Goal: Task Accomplishment & Management: Manage account settings

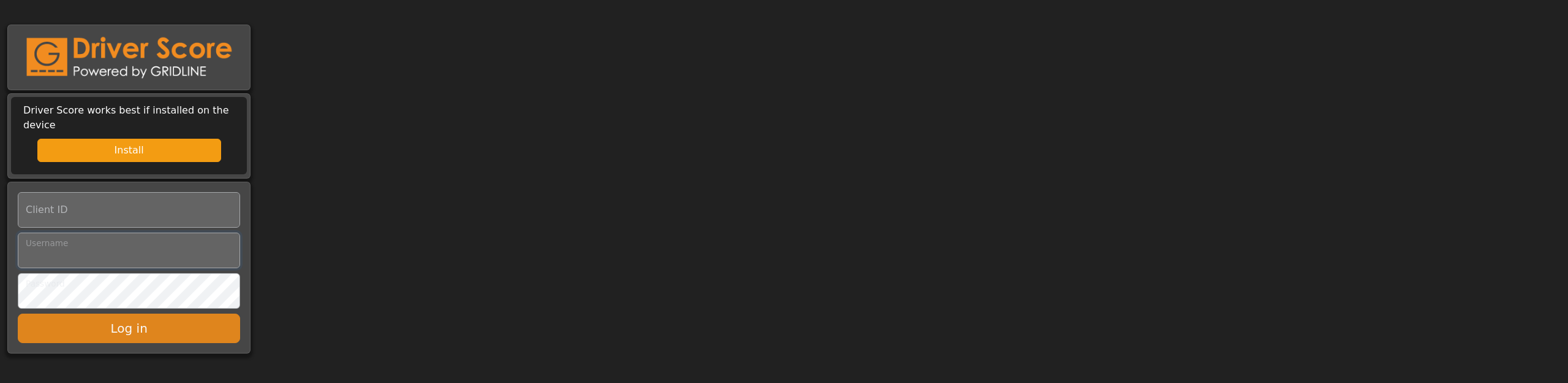
type input "*******"
click at [125, 316] on button "Log in" at bounding box center [129, 328] width 222 height 30
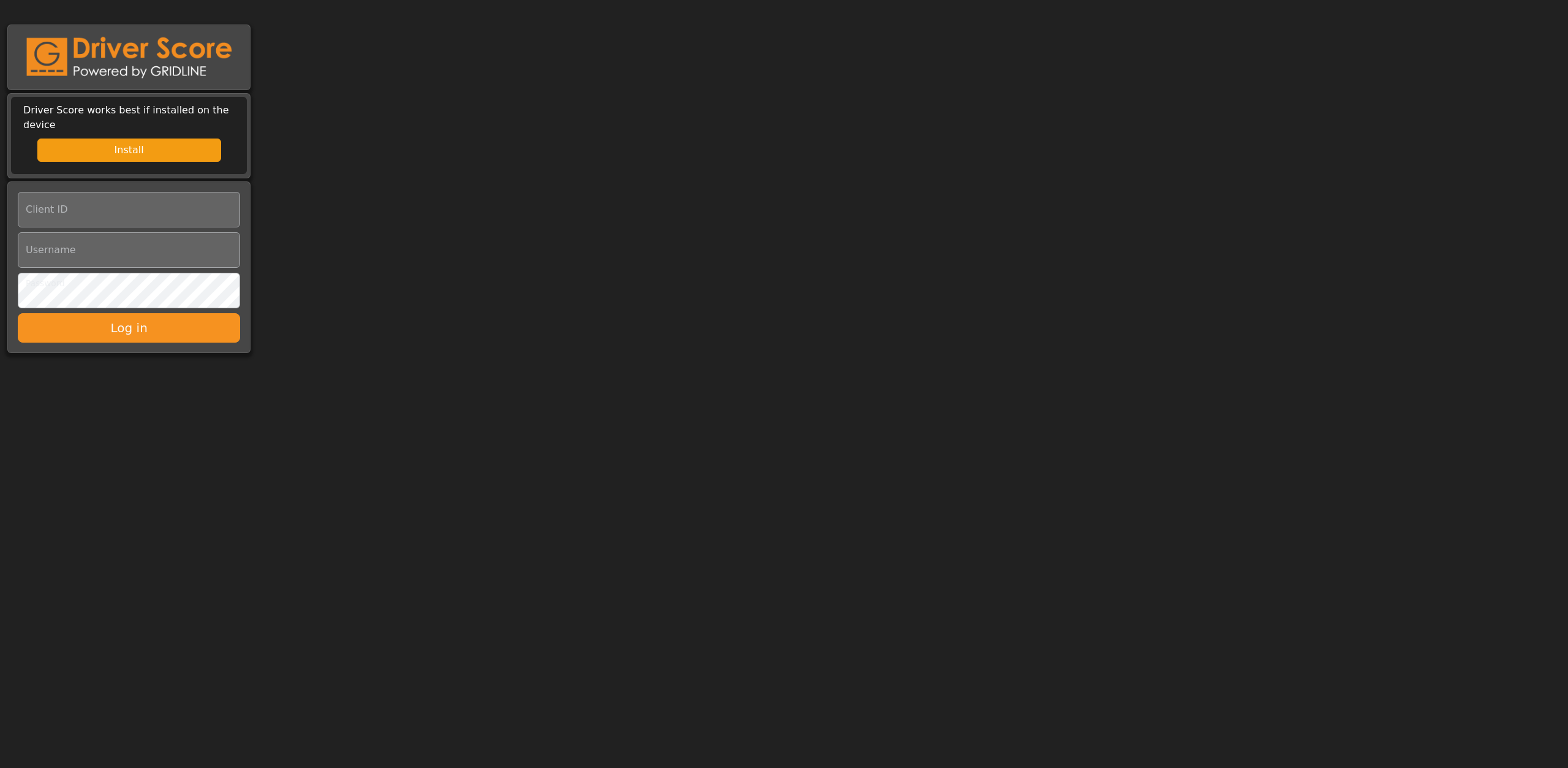
type input "*******"
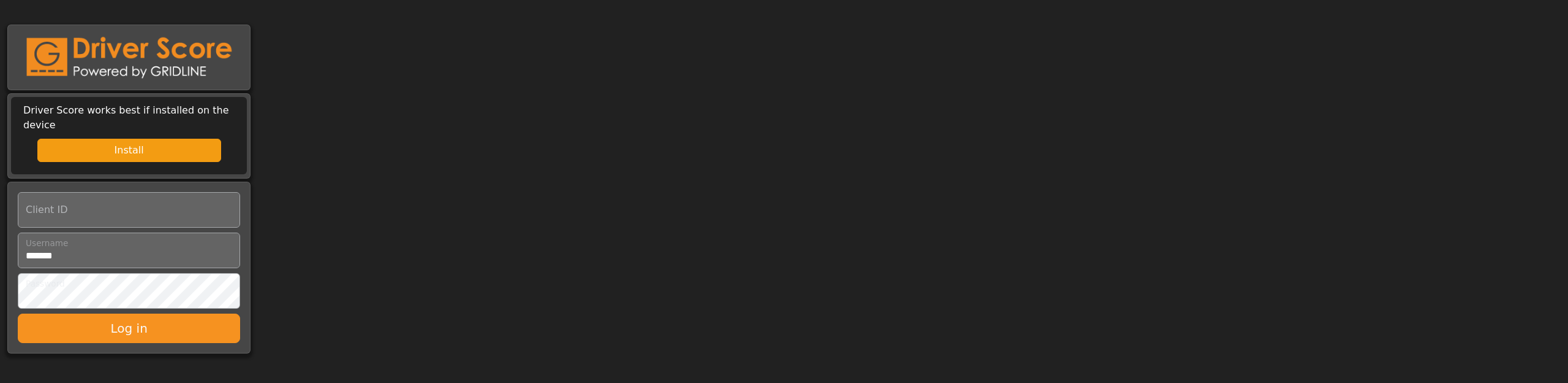
click at [463, 154] on body "Driver Score works best if installed on the device Install Client ID Username P…" at bounding box center [784, 178] width 1568 height 357
click at [991, 148] on body "Driver Score works best if installed on the device Install Client ID Username P…" at bounding box center [784, 178] width 1568 height 357
click at [820, 262] on body "Driver Score works best if installed on the device Install Client ID Username P…" at bounding box center [784, 178] width 1568 height 357
click at [550, 248] on body "Driver Score works best if installed on the device Install Client ID Username P…" at bounding box center [784, 178] width 1568 height 357
click at [1015, 264] on body "Driver Score works best if installed on the device Install Client ID Username P…" at bounding box center [784, 178] width 1568 height 357
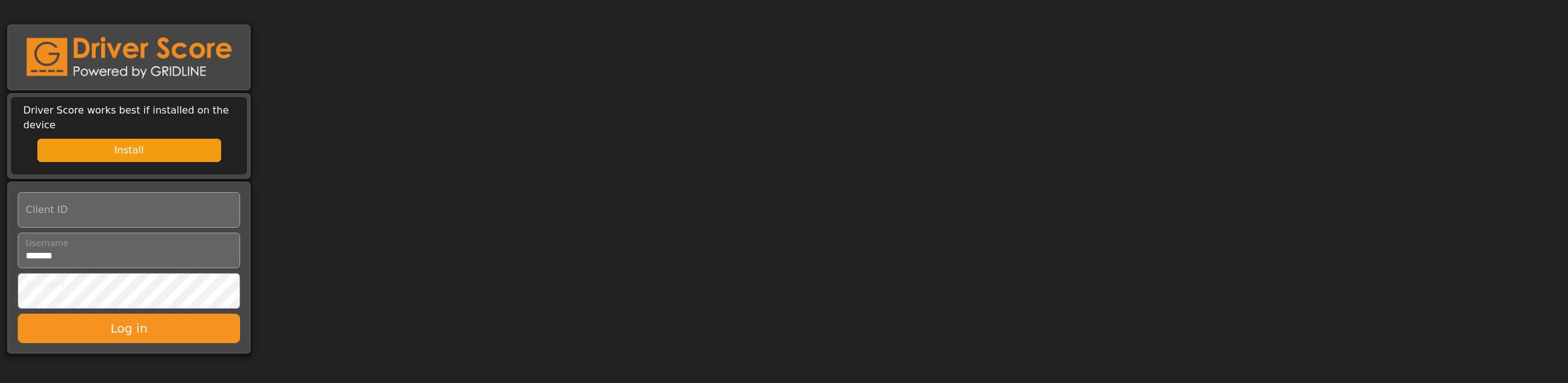
click at [1350, 241] on body "Driver Score works best if installed on the device Install Client ID Username P…" at bounding box center [784, 178] width 1568 height 357
click at [438, 242] on body "Driver Score works best if installed on the device Install Client ID Username P…" at bounding box center [784, 178] width 1568 height 357
drag, startPoint x: 856, startPoint y: 229, endPoint x: 1212, endPoint y: 283, distance: 360.1
click at [858, 229] on body "Driver Score works best if installed on the device Install Client ID Username P…" at bounding box center [784, 178] width 1568 height 357
click at [1455, 265] on body "Driver Score works best if installed on the device Install Client ID Username P…" at bounding box center [784, 178] width 1568 height 357
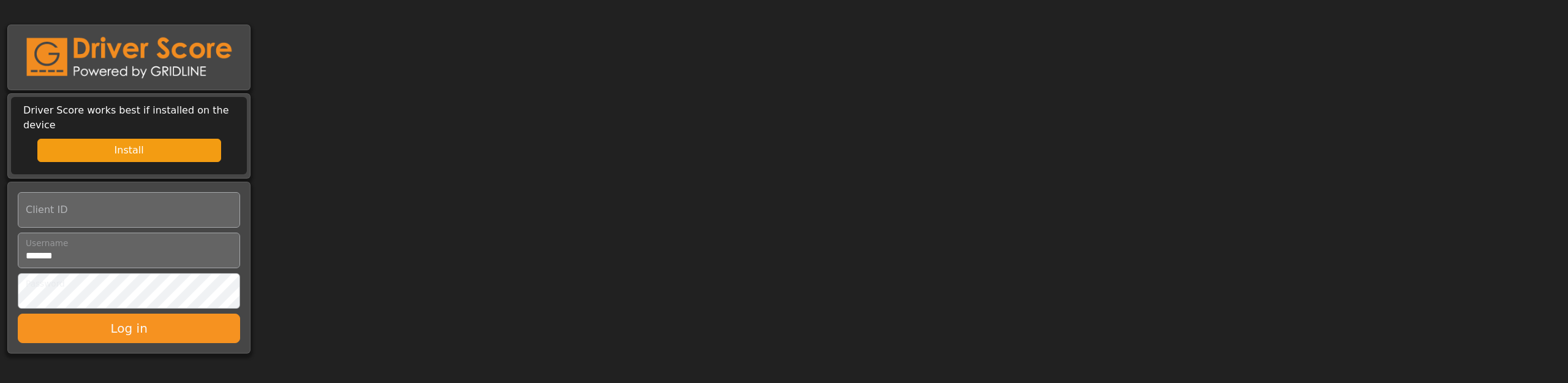
click at [1116, 242] on body "Driver Score works best if installed on the device Install Client ID Username P…" at bounding box center [784, 178] width 1568 height 357
